Goal: Task Accomplishment & Management: Use online tool/utility

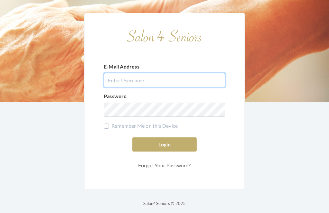
type input "dianewilson229@gmail.com"
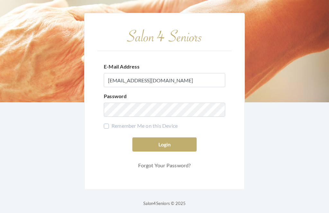
click at [165, 151] on button "Login" at bounding box center [164, 144] width 64 height 14
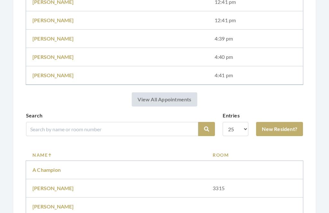
scroll to position [335, 0]
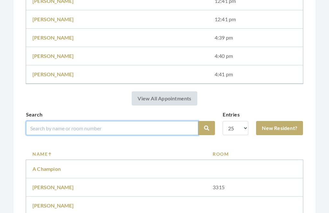
click at [36, 132] on input "search" at bounding box center [112, 128] width 172 height 14
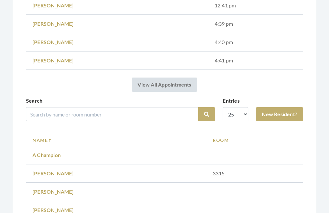
scroll to position [329, 0]
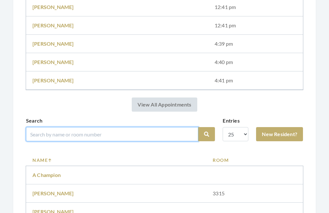
click at [46, 129] on input "search" at bounding box center [112, 134] width 172 height 14
type input "Ross"
click at [207, 134] on button "Search" at bounding box center [206, 134] width 17 height 14
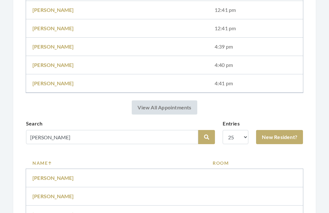
scroll to position [326, 0]
click at [34, 181] on link "[PERSON_NAME]" at bounding box center [52, 177] width 41 height 6
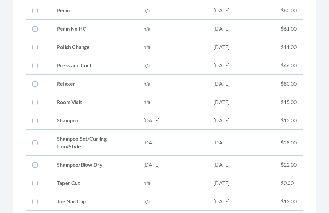
scroll to position [694, 0]
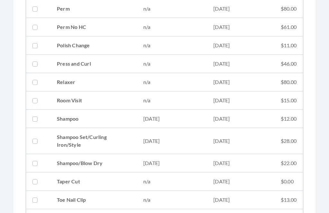
click at [61, 167] on td "Shampoo/Blow Dry" at bounding box center [93, 163] width 86 height 18
click at [58, 167] on td "Shampoo/Blow Dry" at bounding box center [93, 163] width 86 height 18
click at [76, 166] on td "Shampoo/Blow Dry" at bounding box center [93, 163] width 86 height 18
checkbox input "true"
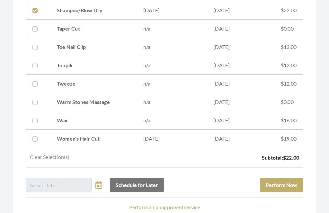
scroll to position [870, 0]
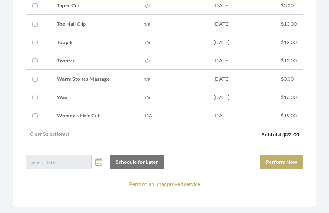
click at [288, 166] on button "Perform Now" at bounding box center [281, 162] width 43 height 14
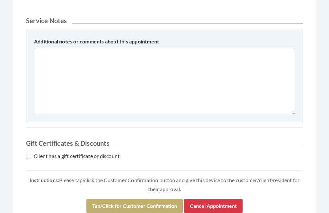
scroll to position [284, 0]
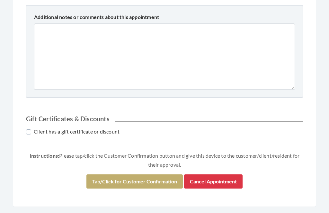
click at [154, 183] on button "Tap/Click for Customer Confirmation" at bounding box center [134, 181] width 96 height 14
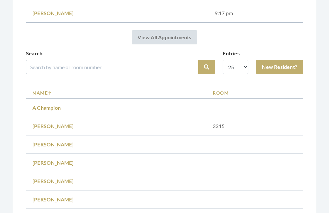
scroll to position [435, 0]
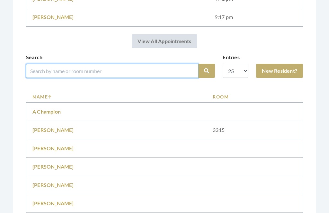
click at [157, 71] on input "search" at bounding box center [112, 71] width 172 height 14
type input "Wood"
click at [207, 71] on button "Search" at bounding box center [206, 71] width 17 height 14
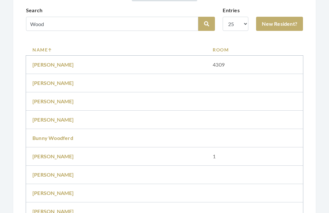
scroll to position [458, 0]
click at [49, 153] on link "Flora Woods" at bounding box center [52, 156] width 41 height 6
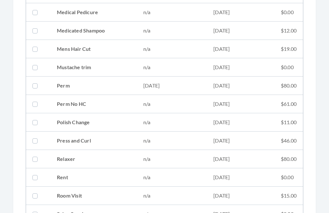
scroll to position [621, 0]
click at [244, 86] on td "[DATE]" at bounding box center [240, 86] width 67 height 18
checkbox input "true"
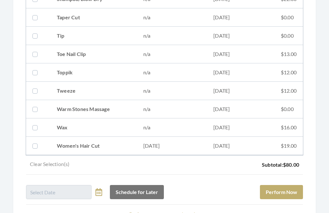
scroll to position [928, 0]
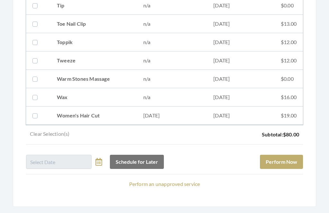
click at [285, 165] on button "Perform Now" at bounding box center [281, 162] width 43 height 14
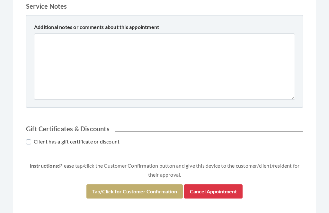
scroll to position [325, 0]
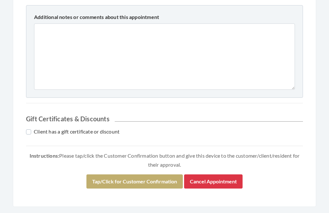
click at [155, 177] on button "Tap/Click for Customer Confirmation" at bounding box center [134, 181] width 96 height 14
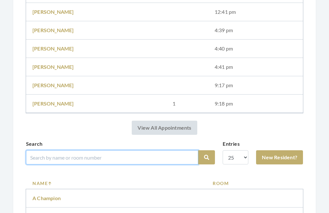
click at [179, 158] on input "search" at bounding box center [112, 157] width 172 height 14
type input "Tucker"
click at [207, 157] on button "Search" at bounding box center [206, 157] width 17 height 14
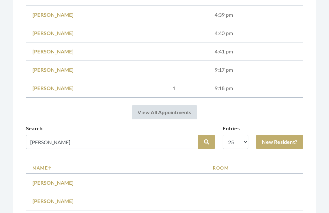
scroll to position [371, 0]
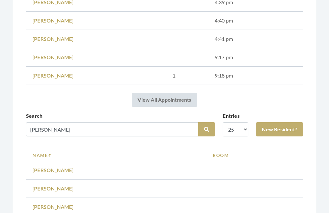
click at [69, 205] on td "[PERSON_NAME]" at bounding box center [116, 207] width 180 height 18
click at [49, 204] on link "Edythe Tucker" at bounding box center [52, 206] width 41 height 6
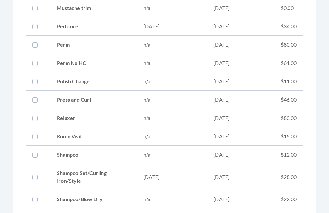
click at [264, 178] on td "08/06/2025" at bounding box center [240, 177] width 67 height 26
checkbox input "true"
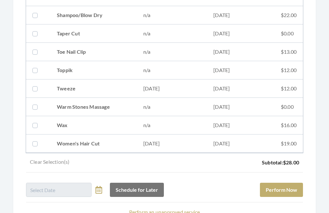
scroll to position [870, 0]
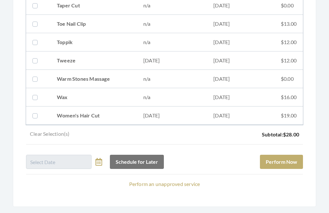
click at [292, 160] on button "Perform Now" at bounding box center [281, 162] width 43 height 14
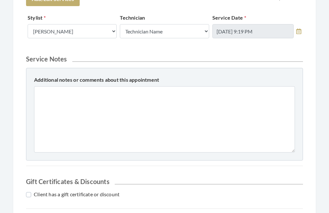
scroll to position [284, 0]
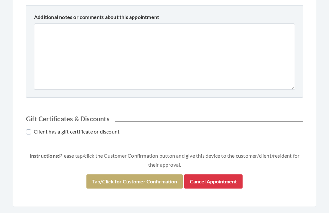
click at [158, 178] on button "Tap/Click for Customer Confirmation" at bounding box center [134, 181] width 96 height 14
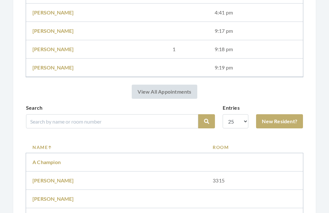
scroll to position [417, 0]
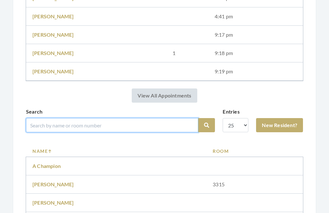
click at [147, 121] on input "search" at bounding box center [112, 125] width 172 height 14
click at [207, 125] on button "Search" at bounding box center [206, 125] width 17 height 14
click at [207, 118] on button "Search" at bounding box center [206, 125] width 17 height 14
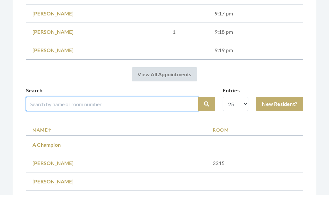
click at [207, 115] on button "Search" at bounding box center [206, 122] width 17 height 14
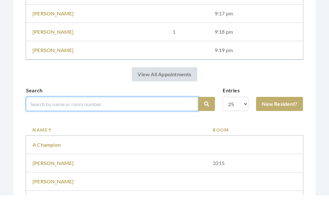
click at [207, 115] on button "Search" at bounding box center [206, 122] width 17 height 14
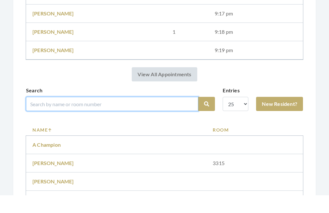
click at [207, 115] on button "Search" at bounding box center [206, 122] width 17 height 14
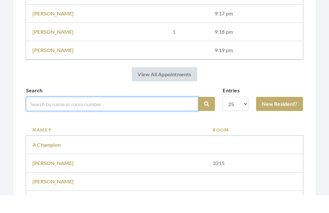
click at [207, 115] on button "Search" at bounding box center [206, 122] width 17 height 14
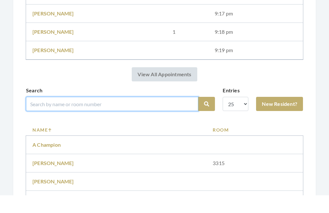
click at [207, 115] on button "Search" at bounding box center [206, 122] width 17 height 14
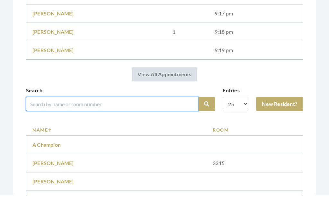
click at [207, 115] on button "Search" at bounding box center [206, 122] width 17 height 14
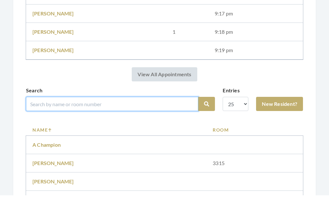
click at [207, 115] on button "Search" at bounding box center [206, 122] width 17 height 14
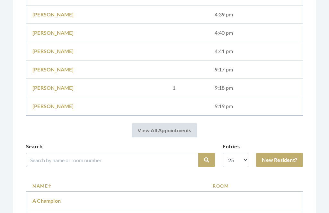
scroll to position [358, 0]
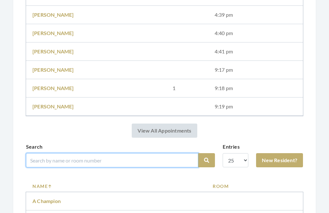
click at [151, 155] on input "search" at bounding box center [112, 160] width 172 height 14
type input "Burpoe"
click at [207, 160] on button "Search" at bounding box center [206, 160] width 17 height 14
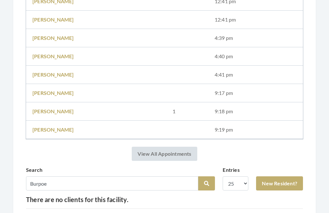
scroll to position [374, 0]
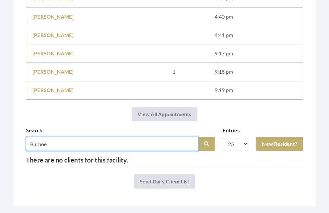
click at [64, 141] on input "Burpoe" at bounding box center [112, 144] width 172 height 14
type input "B"
type input "Ceofuis"
click at [207, 144] on button "Search" at bounding box center [206, 144] width 17 height 14
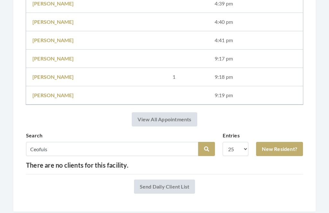
scroll to position [374, 0]
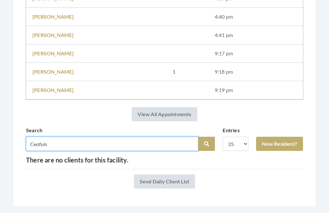
click at [74, 139] on input "Ceofuis" at bounding box center [112, 144] width 172 height 14
click at [61, 140] on input "Ceofuis" at bounding box center [112, 144] width 172 height 14
type input "Ceo"
click at [207, 144] on button "Search" at bounding box center [206, 144] width 17 height 14
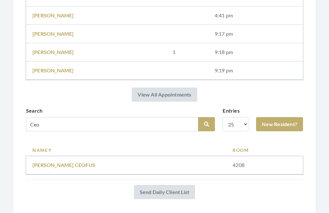
scroll to position [394, 0]
click at [59, 165] on link "BURPO CEOFUS" at bounding box center [63, 165] width 63 height 6
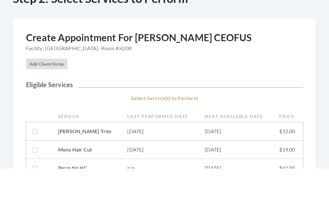
scroll to position [68, 0]
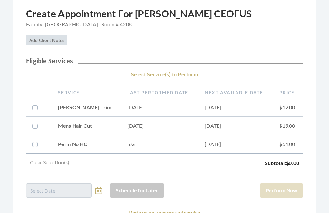
click at [282, 107] on td "$12.00" at bounding box center [288, 108] width 30 height 18
checkbox input "true"
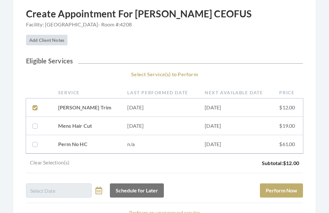
scroll to position [68, 0]
click at [280, 123] on td "$19.00" at bounding box center [288, 126] width 30 height 18
checkbox input "true"
click at [283, 192] on button "Perform Now" at bounding box center [281, 190] width 43 height 14
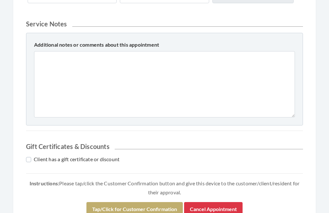
scroll to position [302, 0]
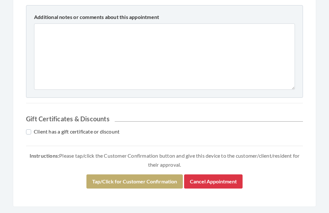
click at [156, 180] on button "Tap/Click for Customer Confirmation" at bounding box center [134, 181] width 96 height 14
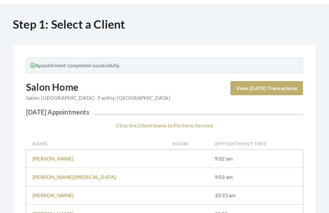
scroll to position [19, 0]
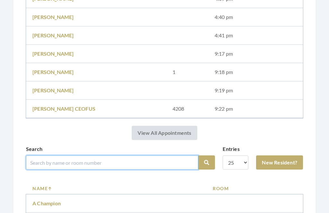
click at [147, 159] on input "search" at bounding box center [112, 162] width 172 height 14
type input "Wald"
click at [207, 162] on button "Search" at bounding box center [206, 163] width 17 height 14
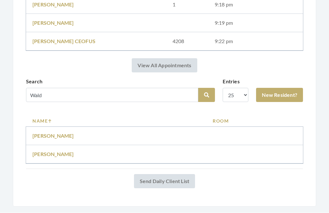
scroll to position [439, 0]
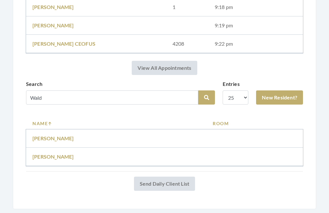
click at [58, 137] on link "[PERSON_NAME]" at bounding box center [52, 138] width 41 height 6
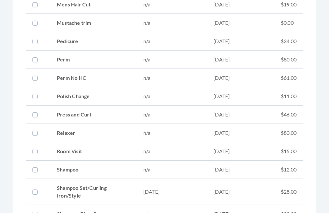
scroll to position [660, 0]
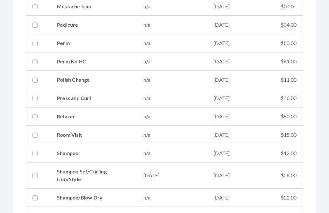
click at [221, 173] on td "[DATE]" at bounding box center [240, 175] width 67 height 26
checkbox input "true"
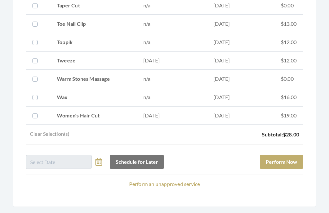
click at [265, 116] on td "08/06/2025" at bounding box center [240, 116] width 67 height 18
click at [234, 117] on td "08/06/2025" at bounding box center [240, 116] width 67 height 18
click at [244, 116] on td "08/06/2025" at bounding box center [240, 116] width 67 height 18
checkbox input "true"
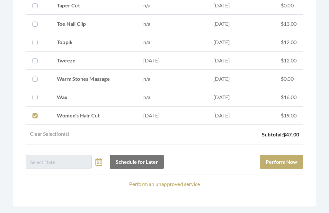
click at [284, 160] on button "Perform Now" at bounding box center [281, 162] width 43 height 14
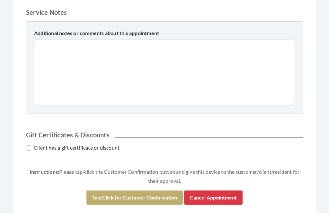
scroll to position [302, 0]
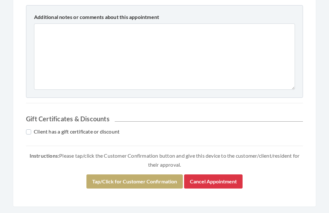
click at [160, 178] on button "Tap/Click for Customer Confirmation" at bounding box center [134, 181] width 96 height 14
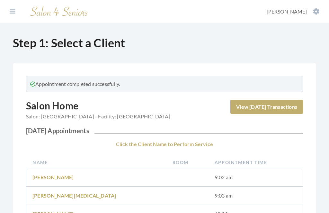
click at [309, 10] on button "[PERSON_NAME]" at bounding box center [293, 11] width 57 height 7
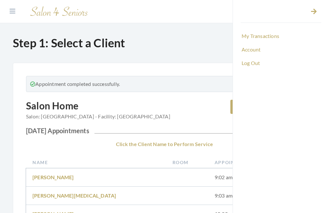
click at [254, 62] on link "Log Out" at bounding box center [281, 63] width 81 height 11
